Goal: Check status

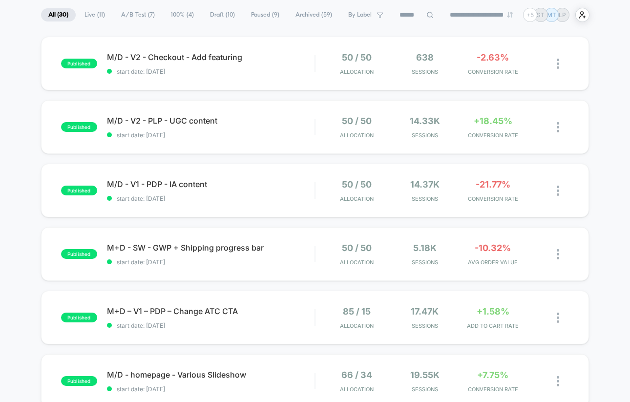
scroll to position [71, 0]
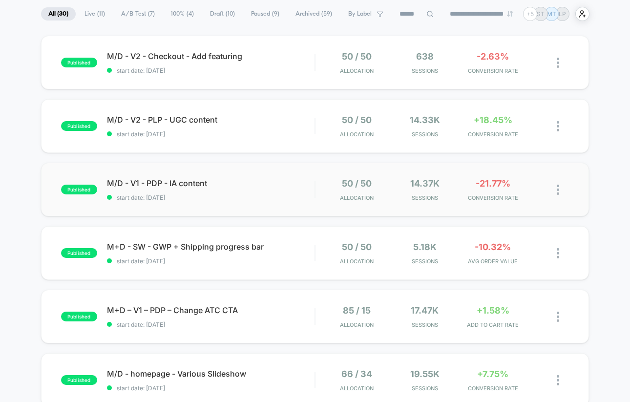
click at [265, 202] on div "published M/D - V1 - PDP - IA content start date: 08/08/2025 50 / 50 Allocation…" at bounding box center [315, 190] width 548 height 54
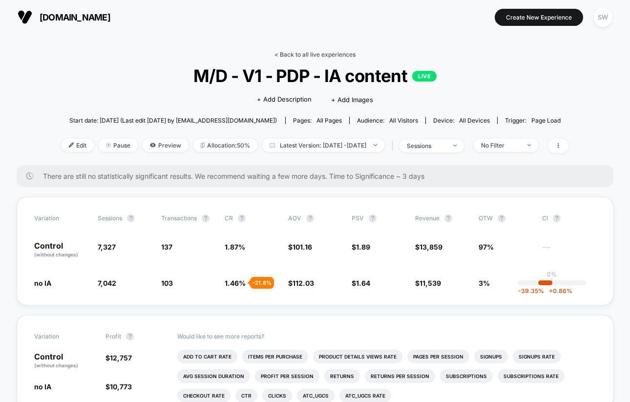
click at [308, 53] on link "< Back to all live experiences" at bounding box center [315, 54] width 81 height 7
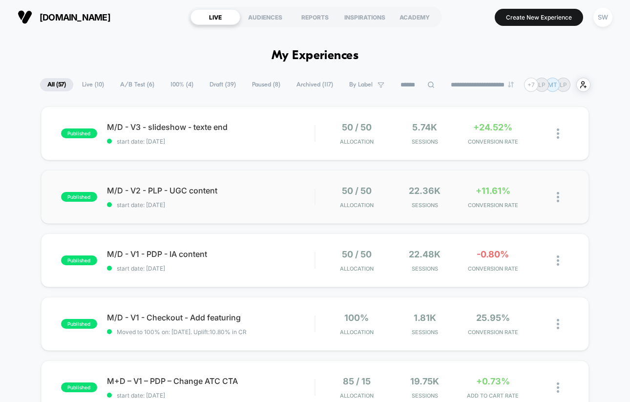
scroll to position [4, 0]
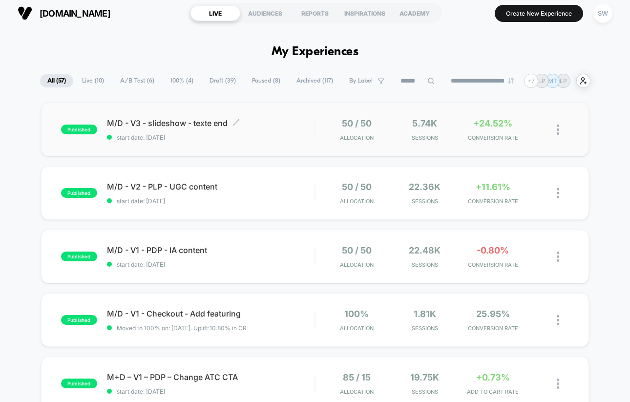
click at [310, 134] on span "start date: [DATE]" at bounding box center [211, 137] width 208 height 7
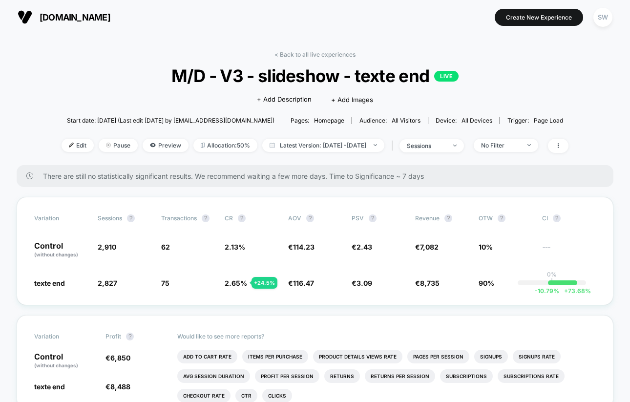
click at [318, 58] on div "< Back to all live experiences M/D - V3 - slideshow - texte end LIVE Click to e…" at bounding box center [315, 108] width 507 height 114
click at [320, 55] on link "< Back to all live experiences" at bounding box center [315, 54] width 81 height 7
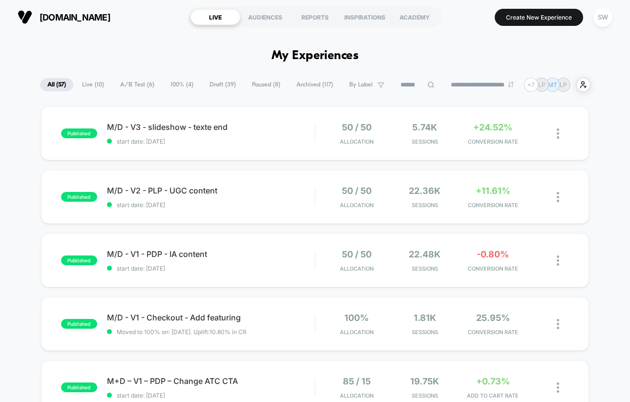
click at [130, 85] on span "A/B Test ( 6 )" at bounding box center [137, 84] width 49 height 13
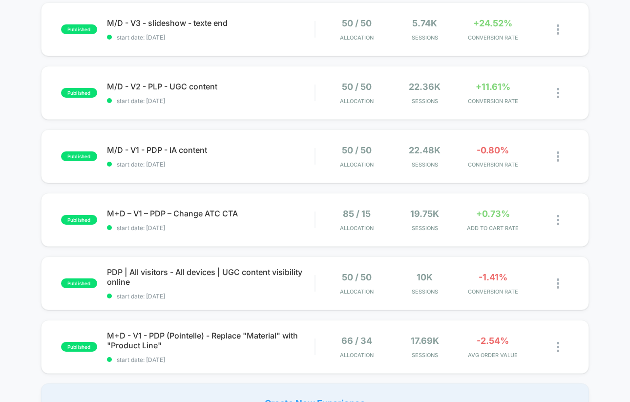
scroll to position [108, 0]
